Goal: Navigation & Orientation: Find specific page/section

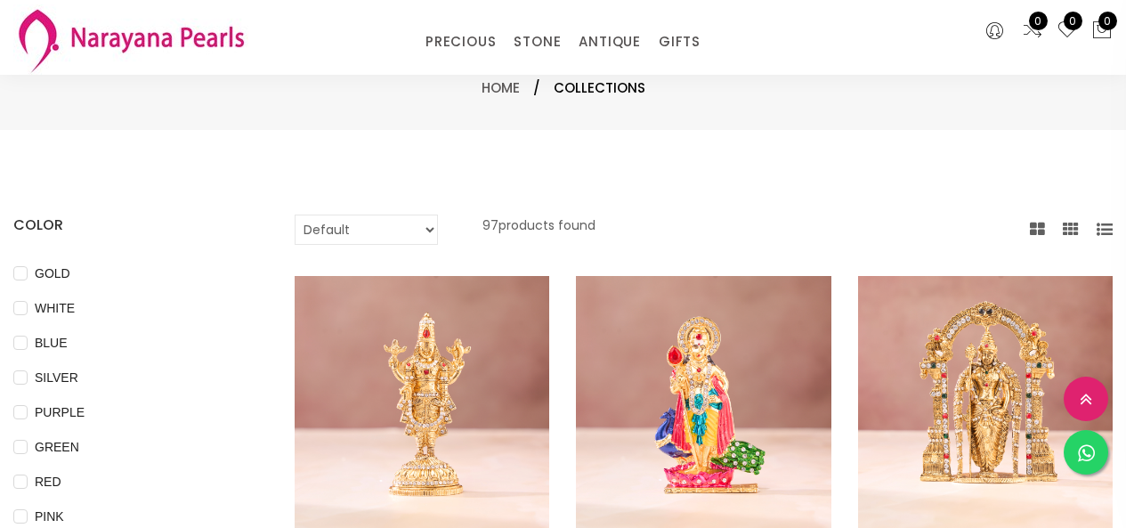
select select "INR"
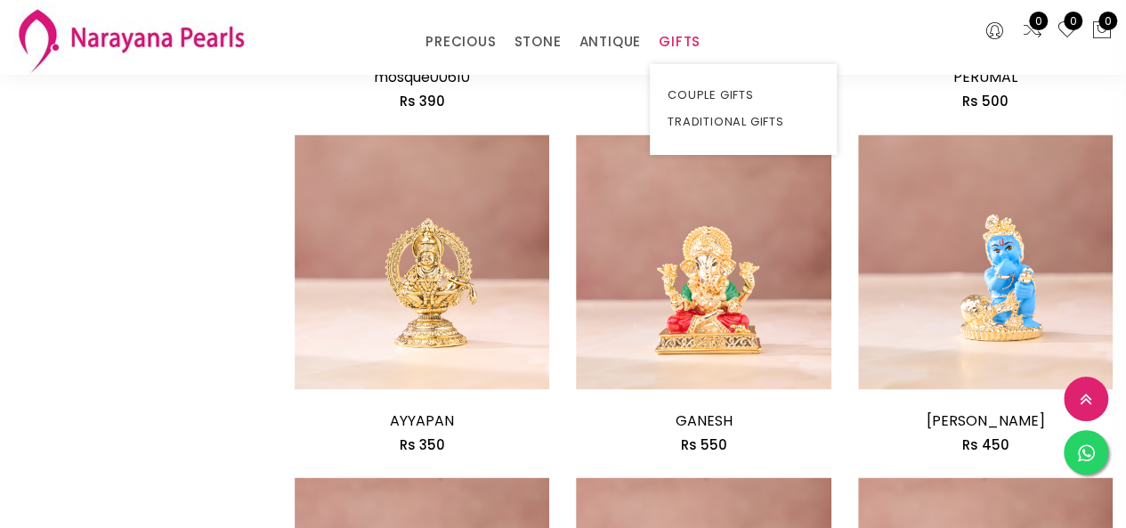
click at [685, 37] on link "GIFTS" at bounding box center [680, 41] width 42 height 27
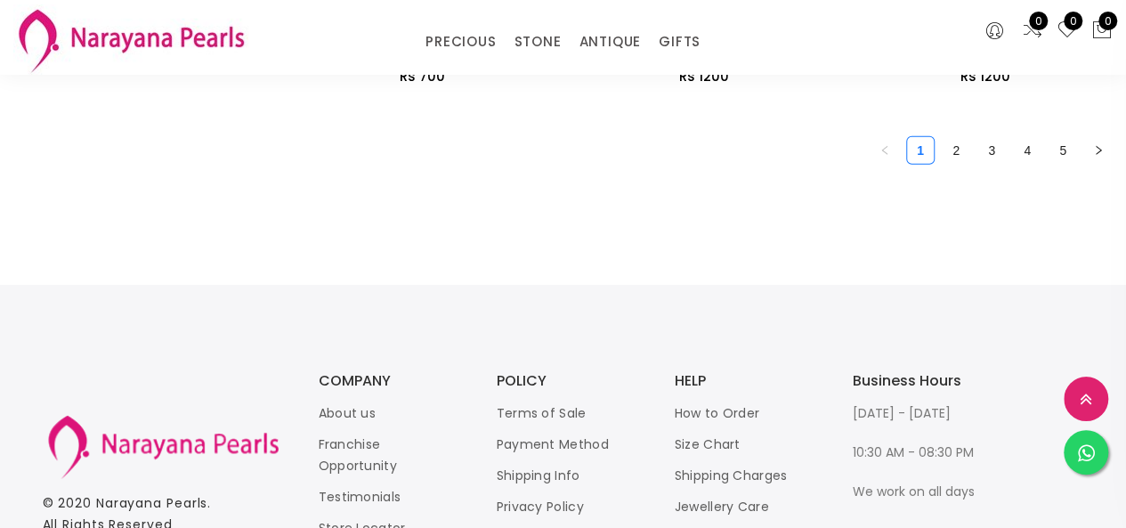
scroll to position [2403, 0]
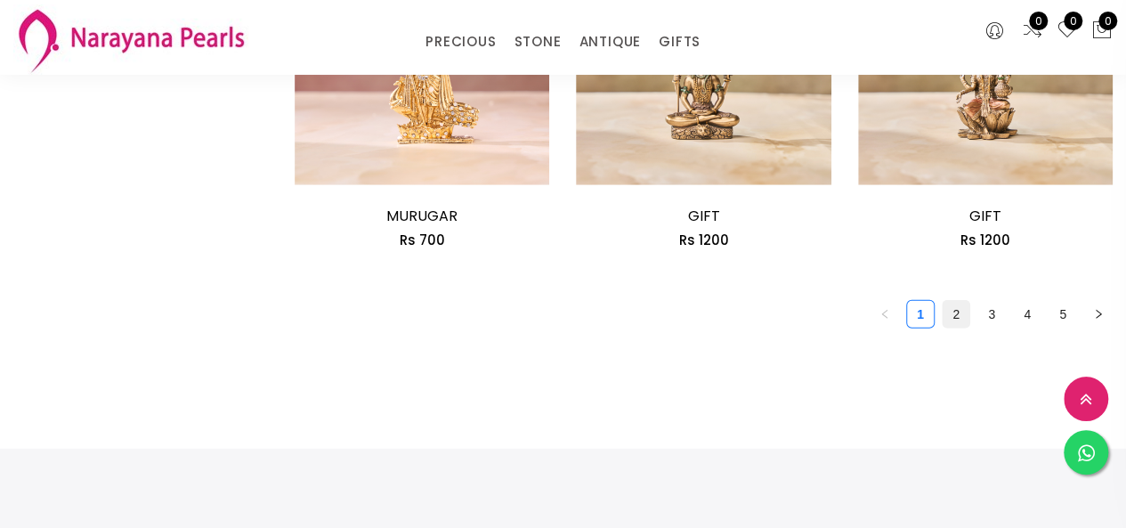
click at [962, 314] on link "2" at bounding box center [956, 314] width 27 height 27
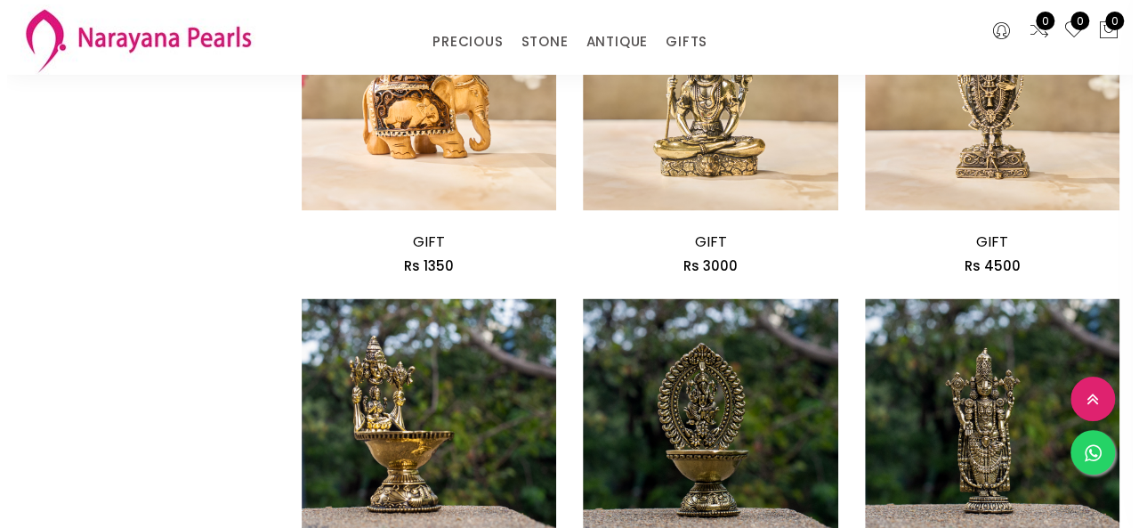
scroll to position [1780, 0]
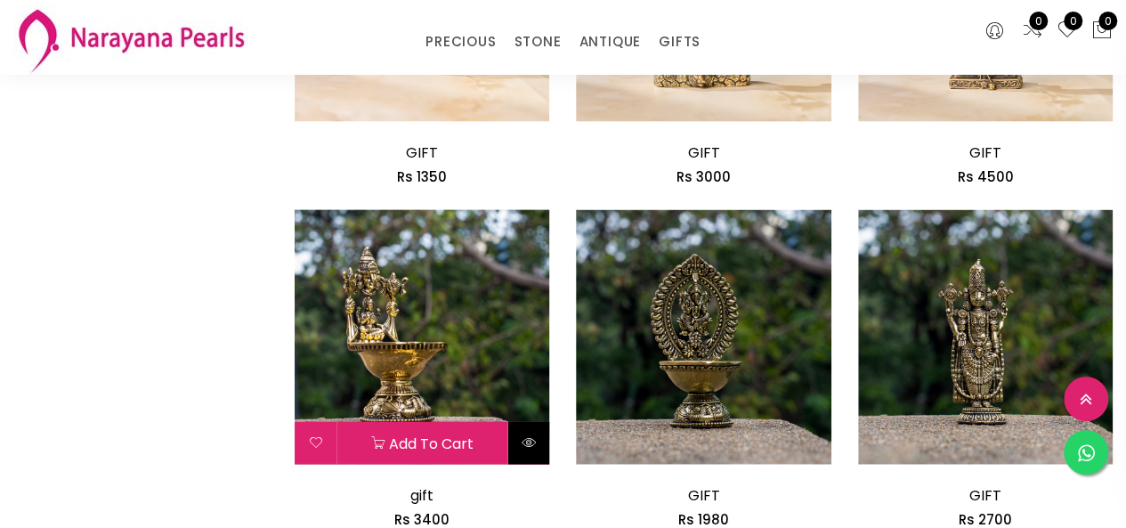
click at [528, 443] on icon at bounding box center [529, 442] width 14 height 14
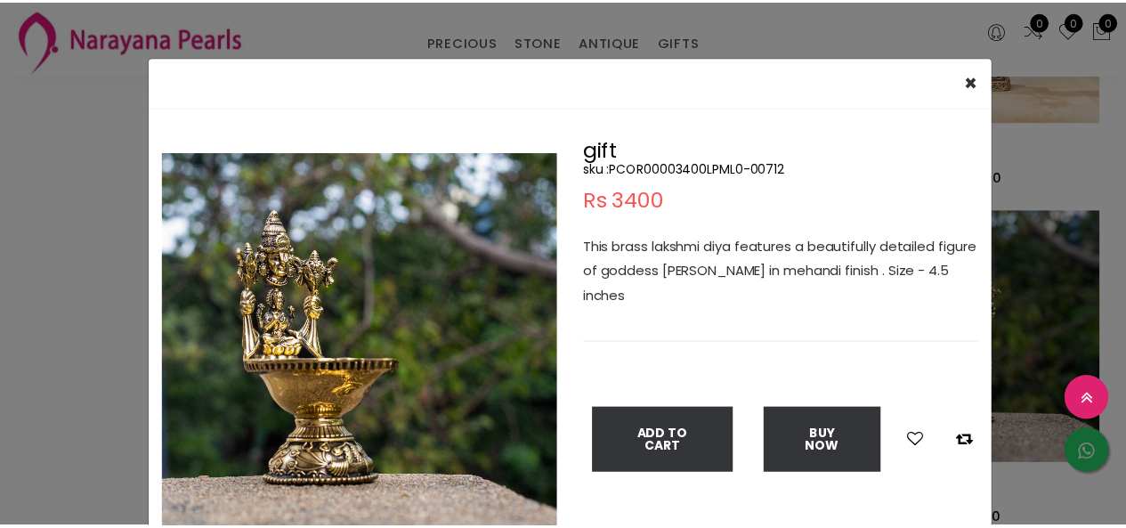
scroll to position [89, 0]
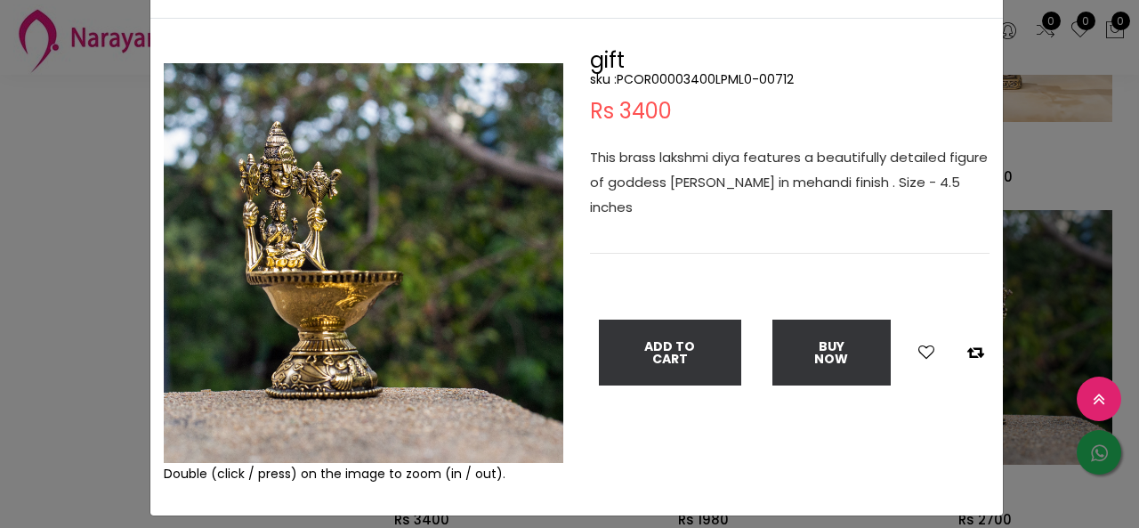
click at [99, 241] on div "× Close Double (click / press) on the image to zoom (in / out). gift sku : PCOR…" at bounding box center [569, 264] width 1139 height 528
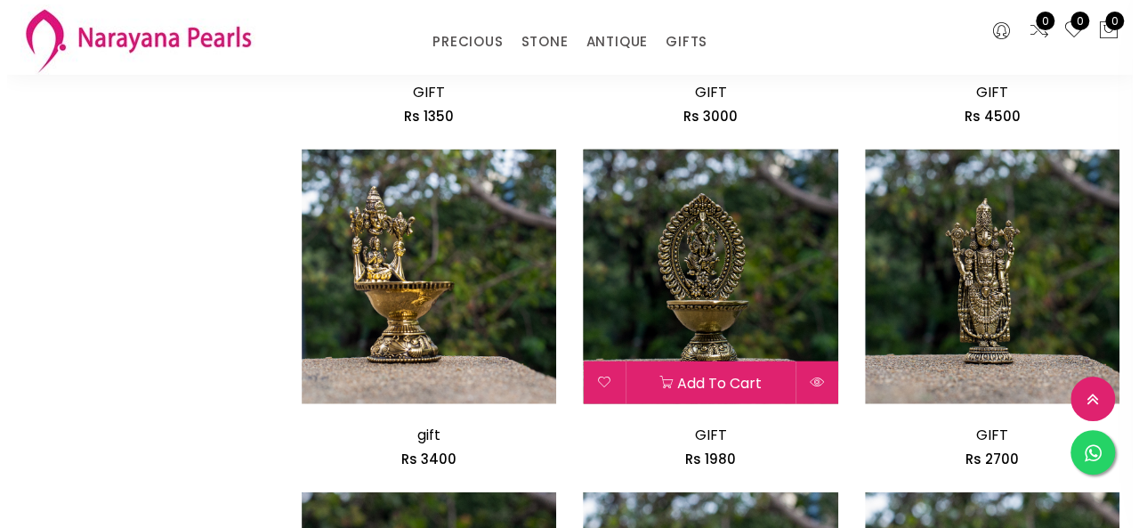
scroll to position [1869, 0]
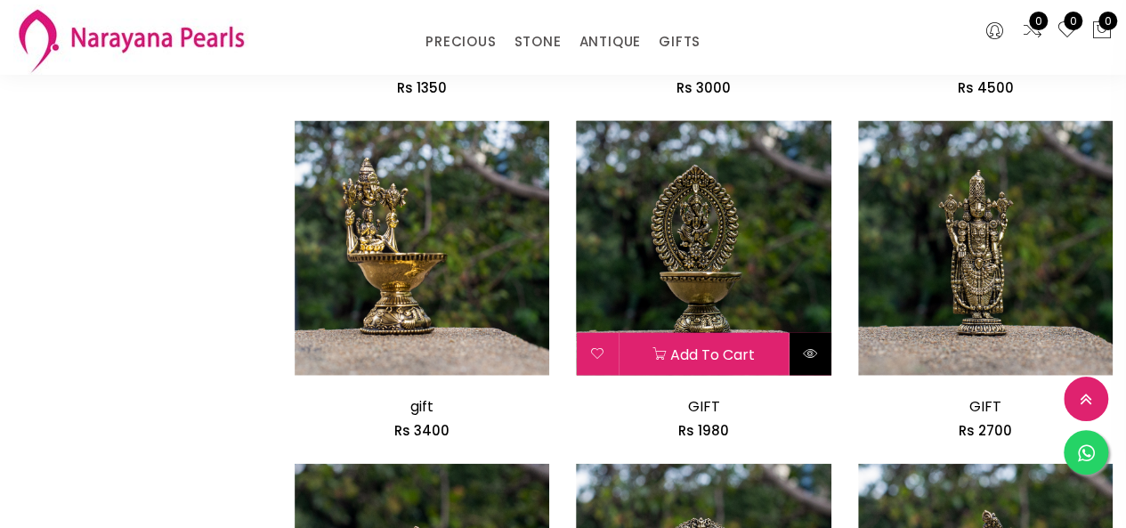
click at [814, 349] on icon at bounding box center [810, 353] width 14 height 14
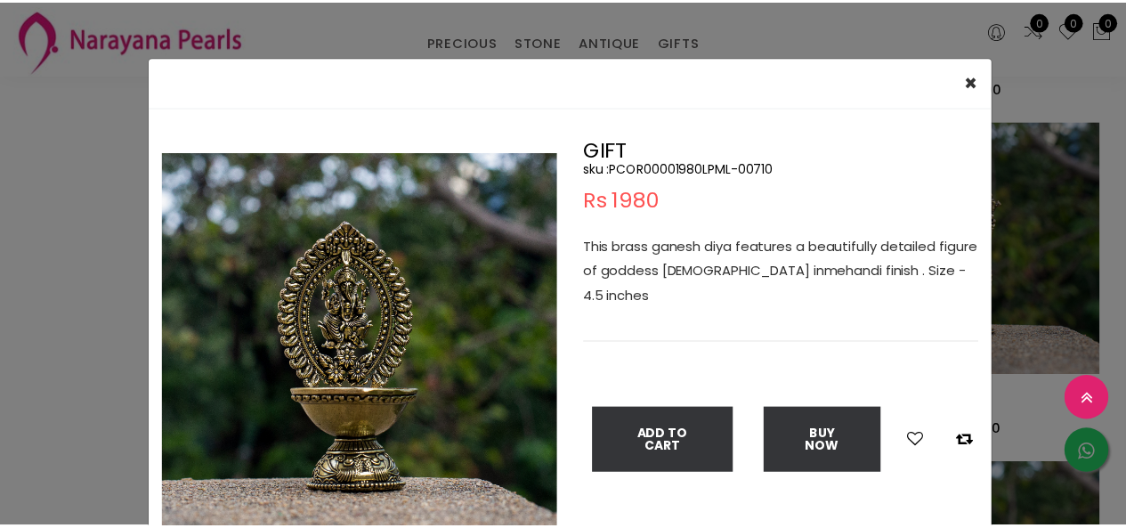
scroll to position [89, 0]
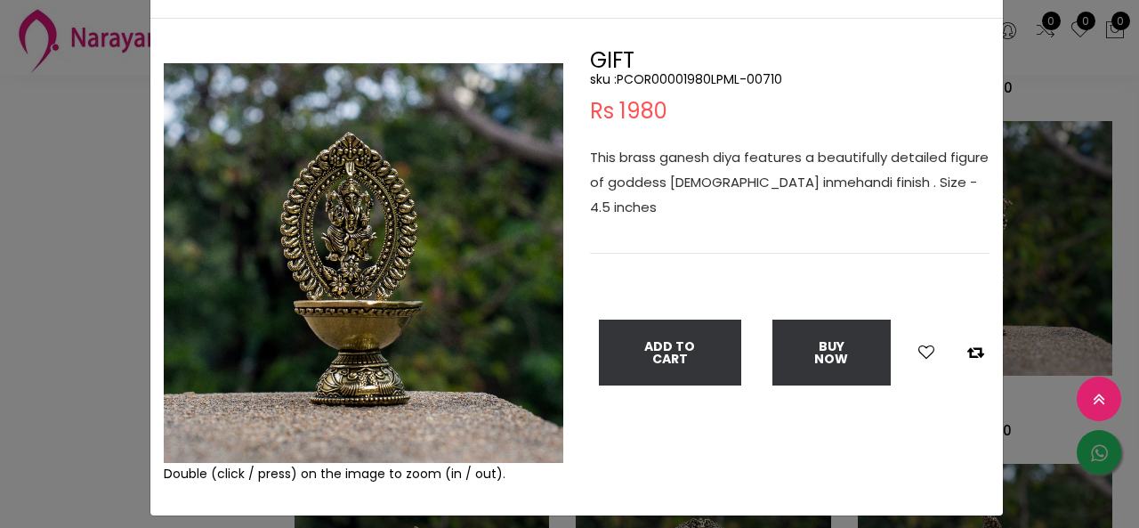
click at [0, 257] on div "× Close Double (click / press) on the image to zoom (in / out). GIFT sku : PCOR…" at bounding box center [569, 264] width 1139 height 528
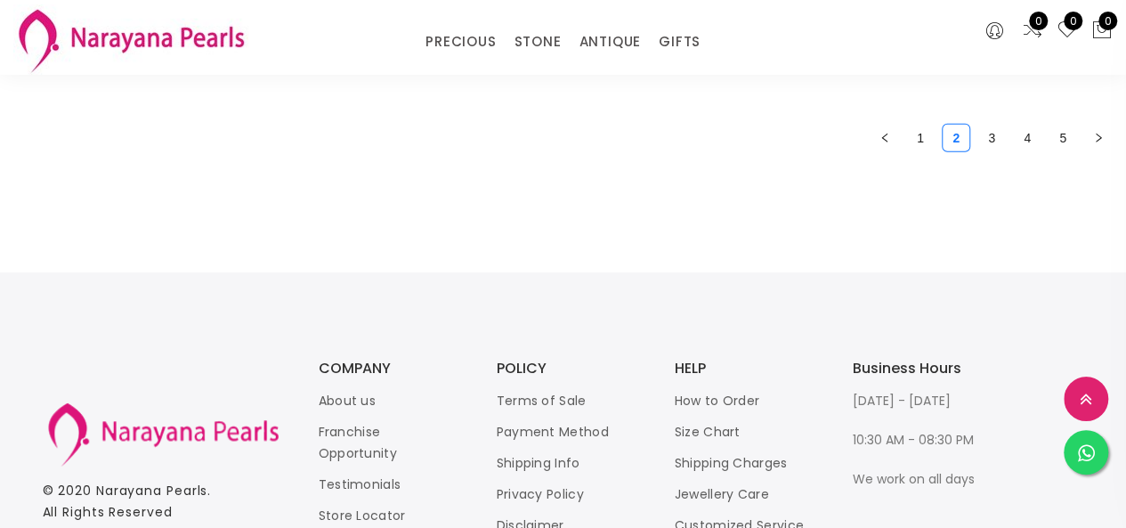
scroll to position [2582, 0]
click at [997, 150] on link "3" at bounding box center [991, 136] width 27 height 27
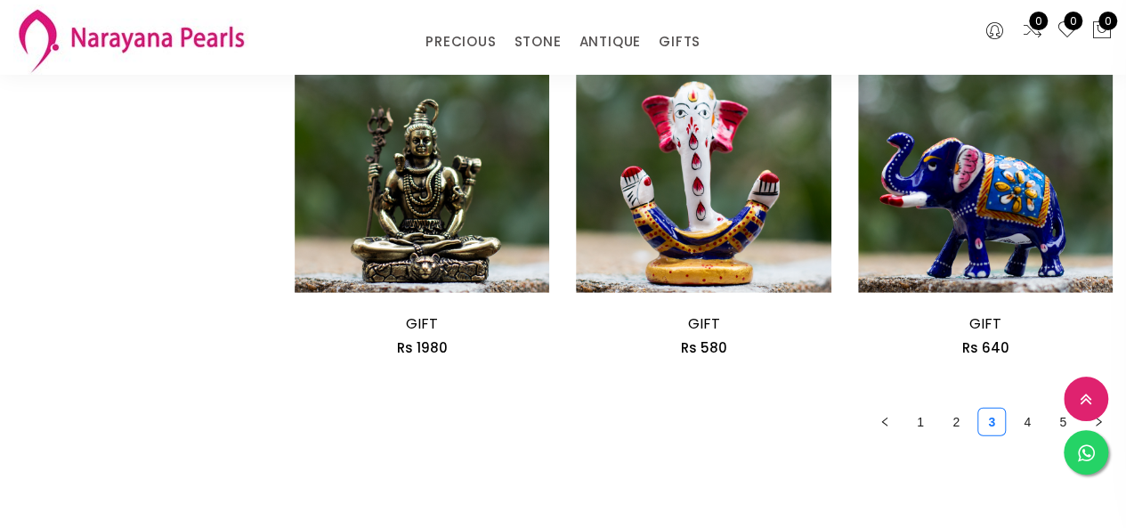
scroll to position [2493, 0]
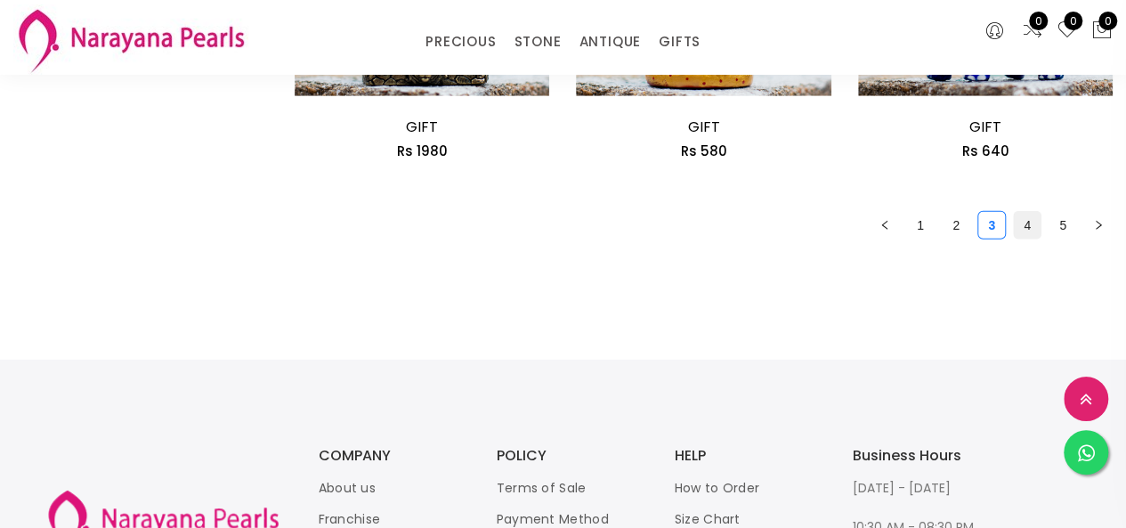
click at [1029, 220] on link "4" at bounding box center [1027, 225] width 27 height 27
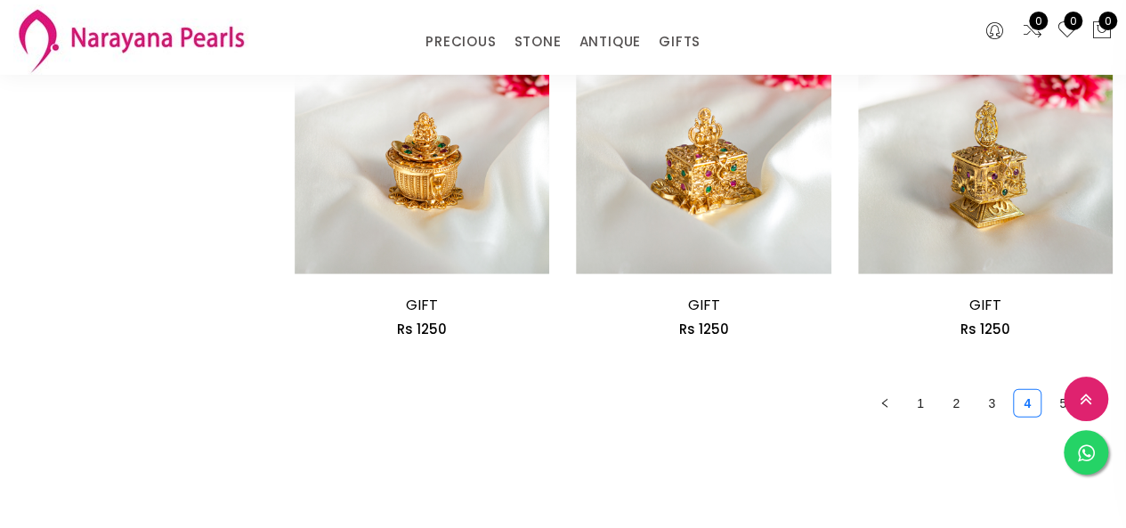
scroll to position [2493, 0]
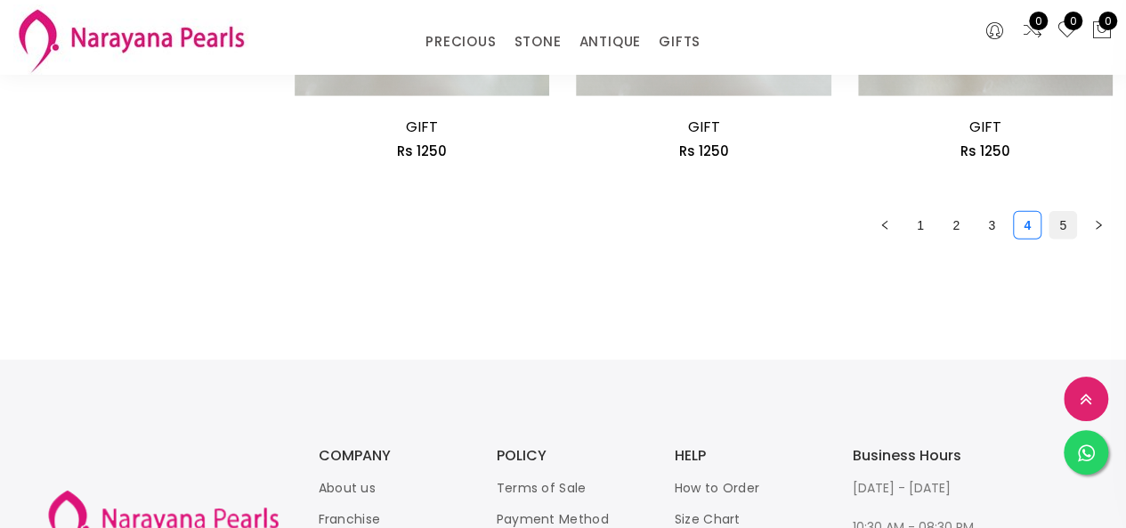
click at [1066, 221] on link "5" at bounding box center [1063, 225] width 27 height 27
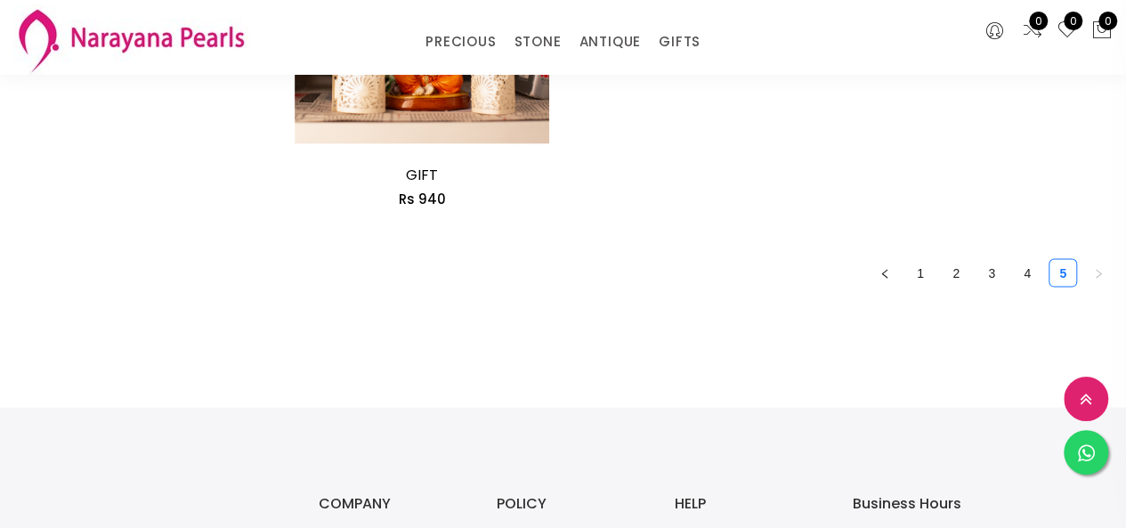
scroll to position [1780, 0]
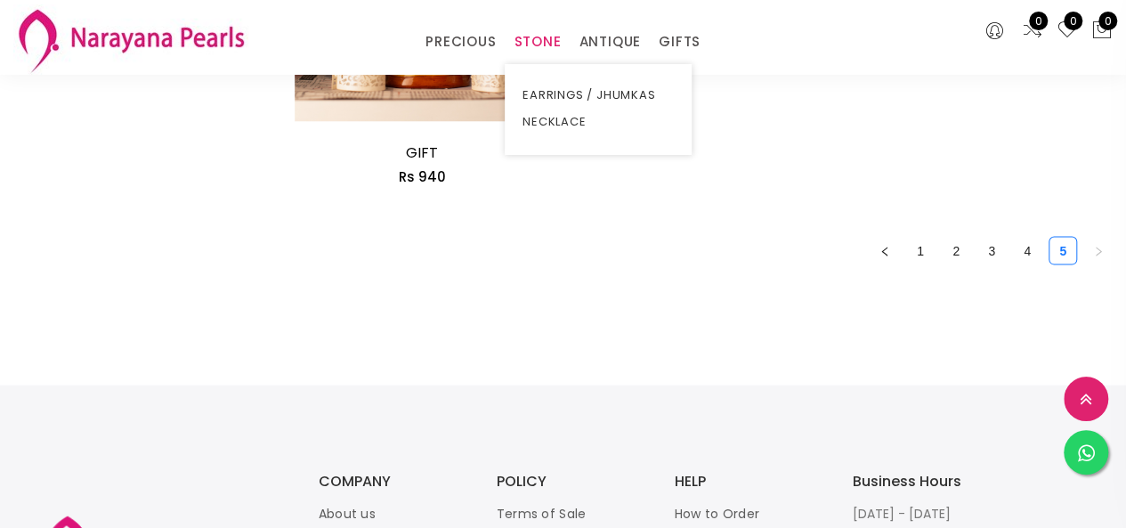
click at [527, 33] on link "STONE" at bounding box center [537, 41] width 47 height 27
click at [541, 118] on link "NECKLACE" at bounding box center [598, 122] width 151 height 27
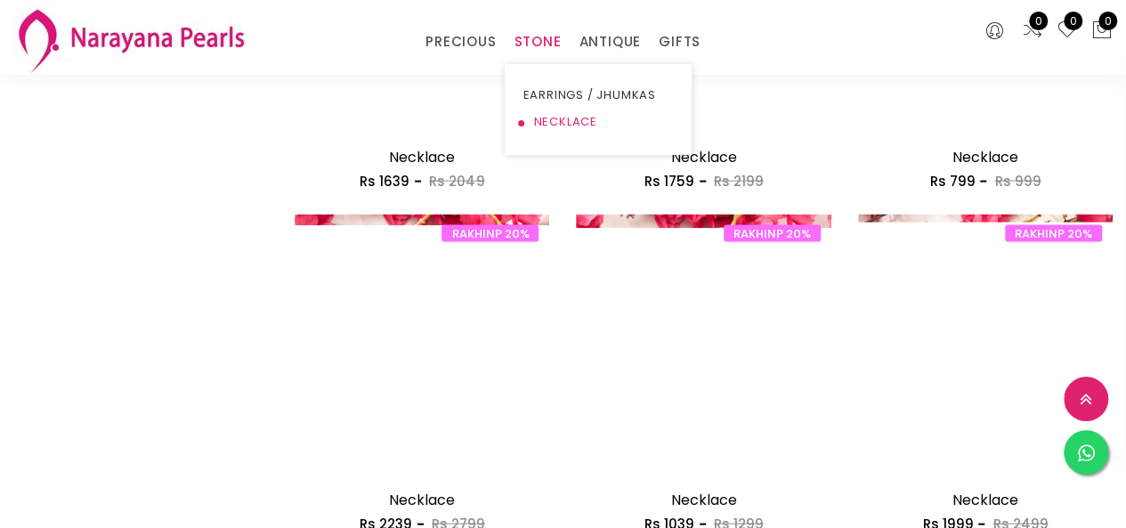
scroll to position [1780, 0]
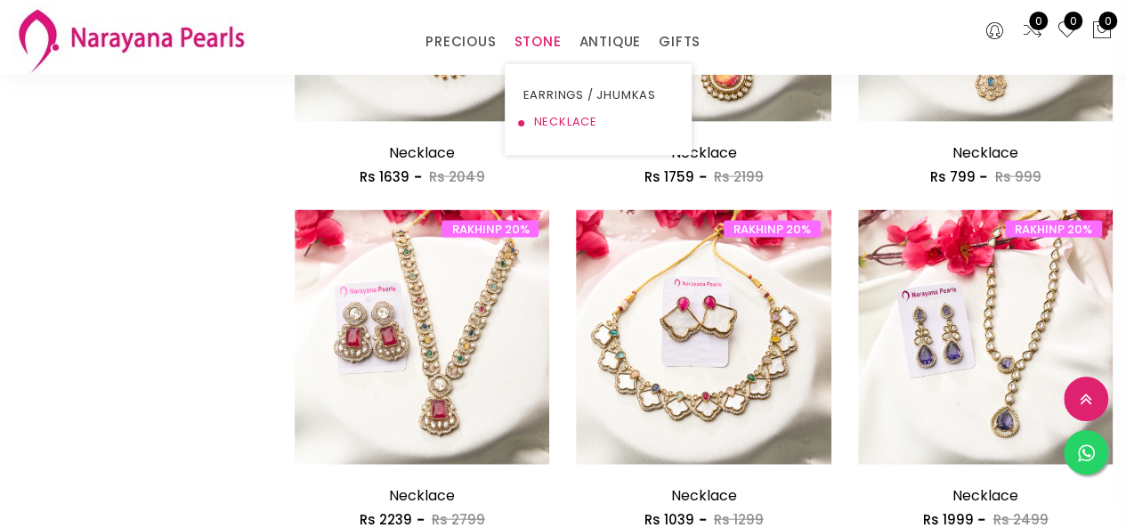
click at [564, 113] on link "NECKLACE" at bounding box center [598, 122] width 151 height 27
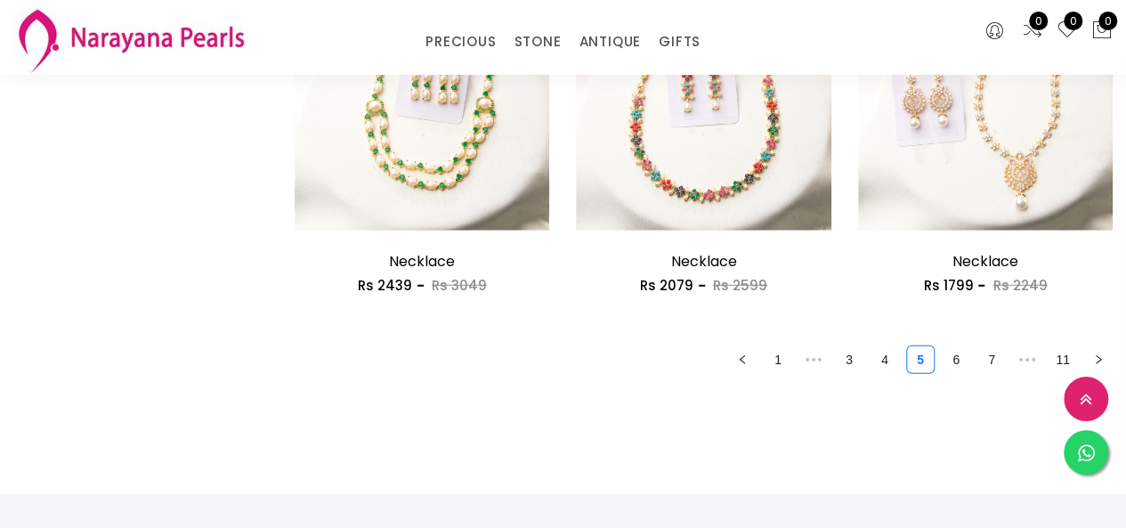
scroll to position [2354, 0]
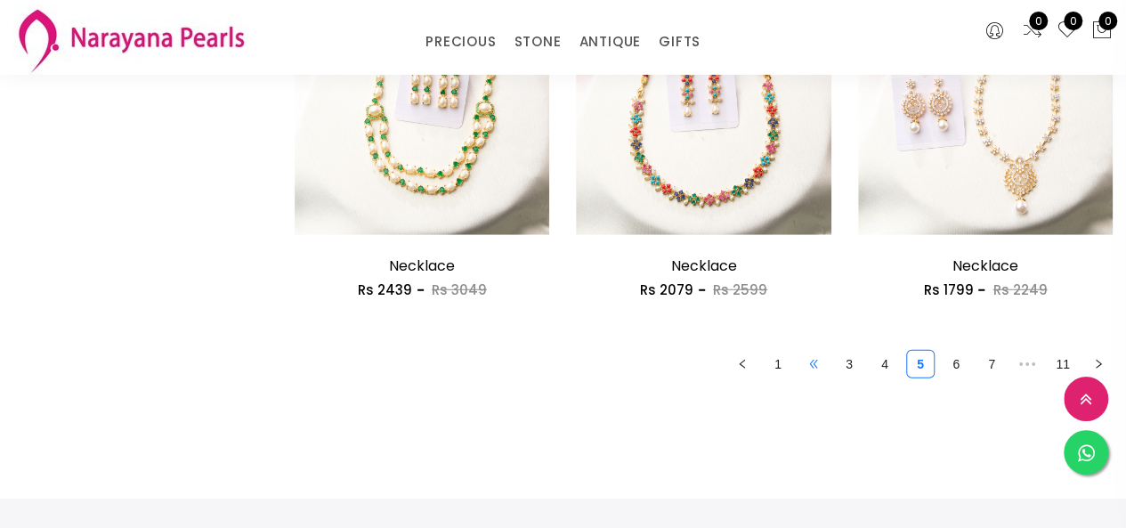
click at [806, 366] on span "•••" at bounding box center [813, 364] width 28 height 28
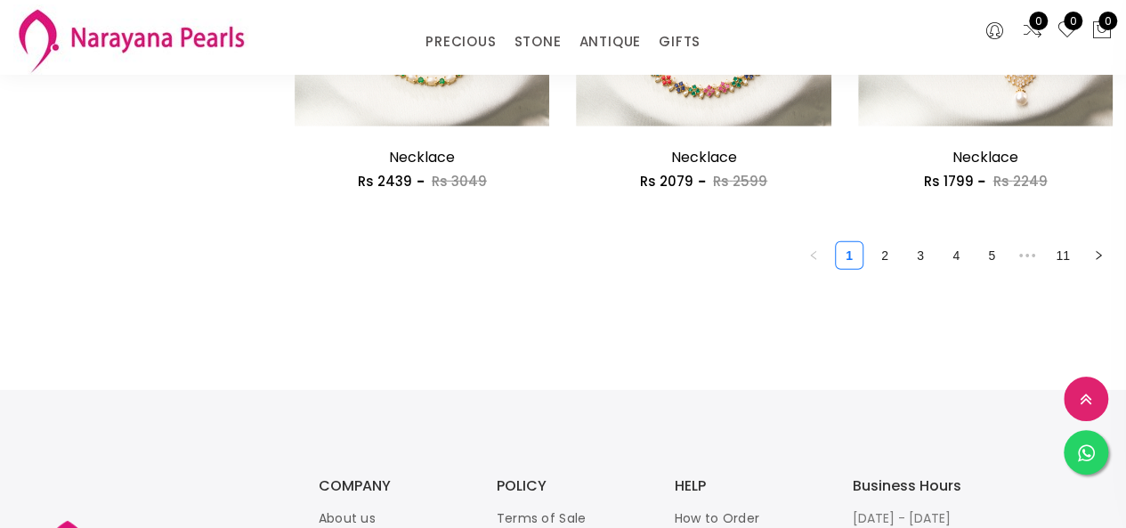
scroll to position [2265, 0]
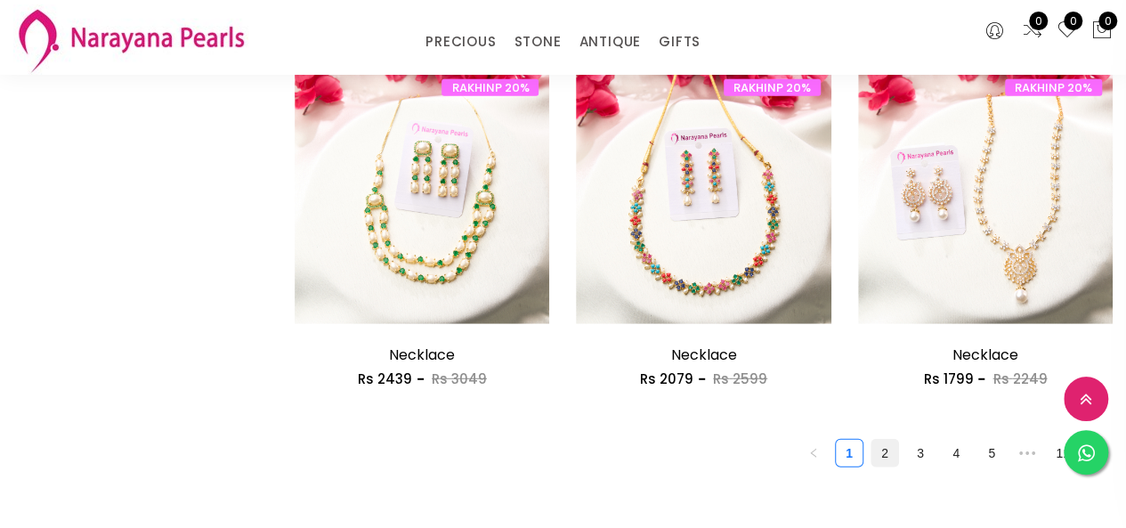
click at [893, 463] on link "2" at bounding box center [884, 453] width 27 height 27
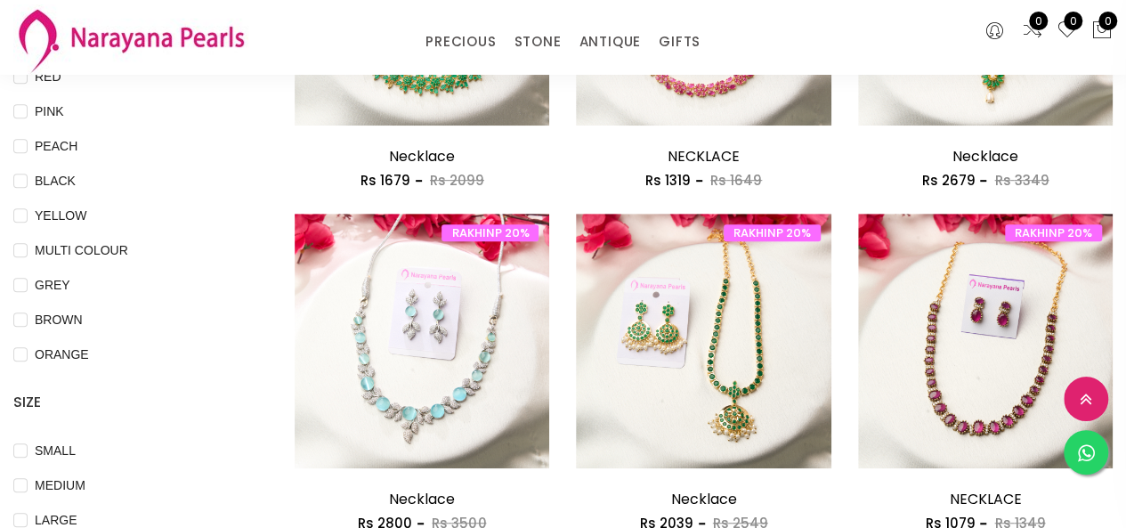
scroll to position [445, 0]
